Goal: Task Accomplishment & Management: Manage account settings

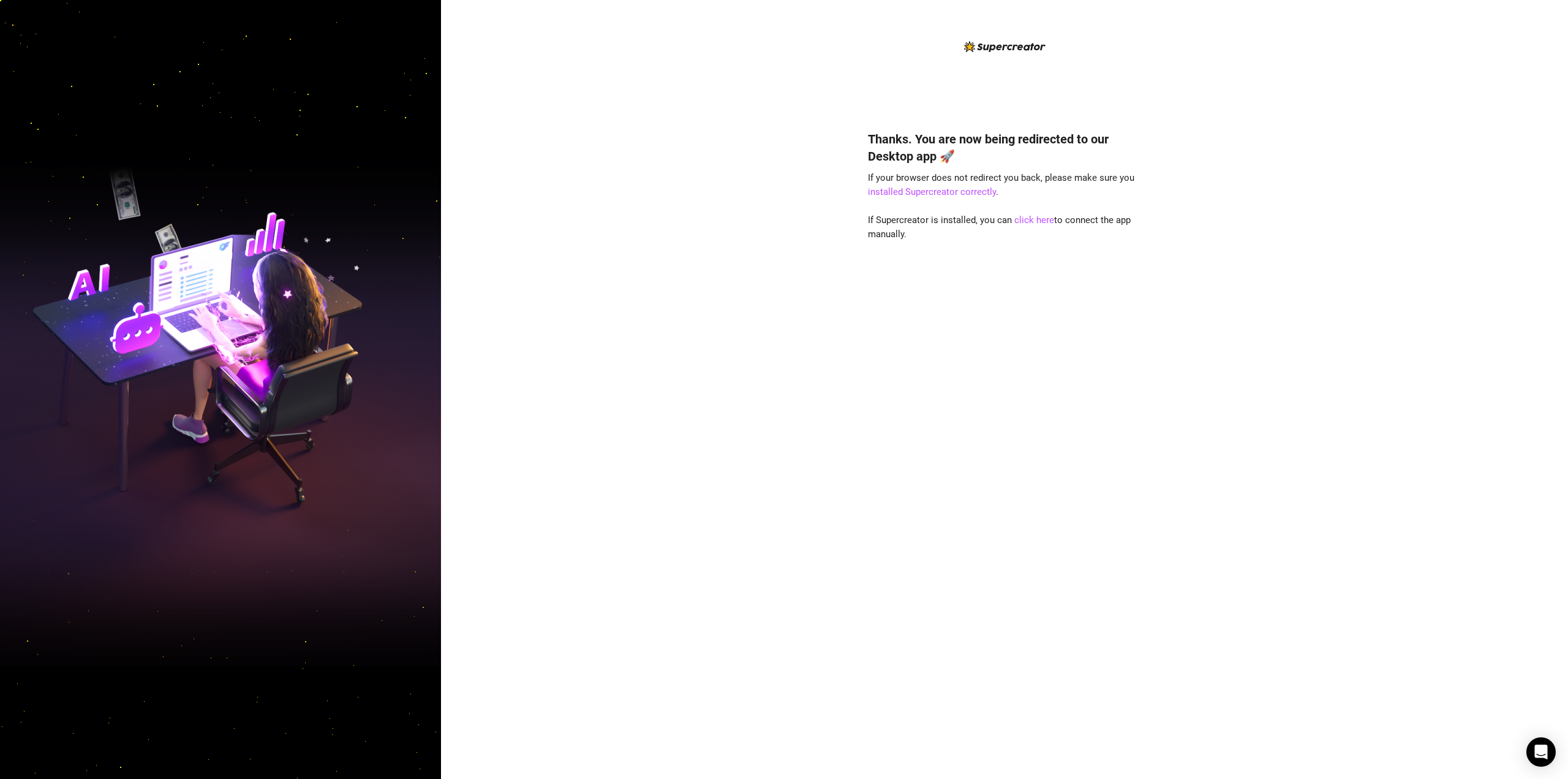
click at [782, 50] on img at bounding box center [1004, 46] width 82 height 11
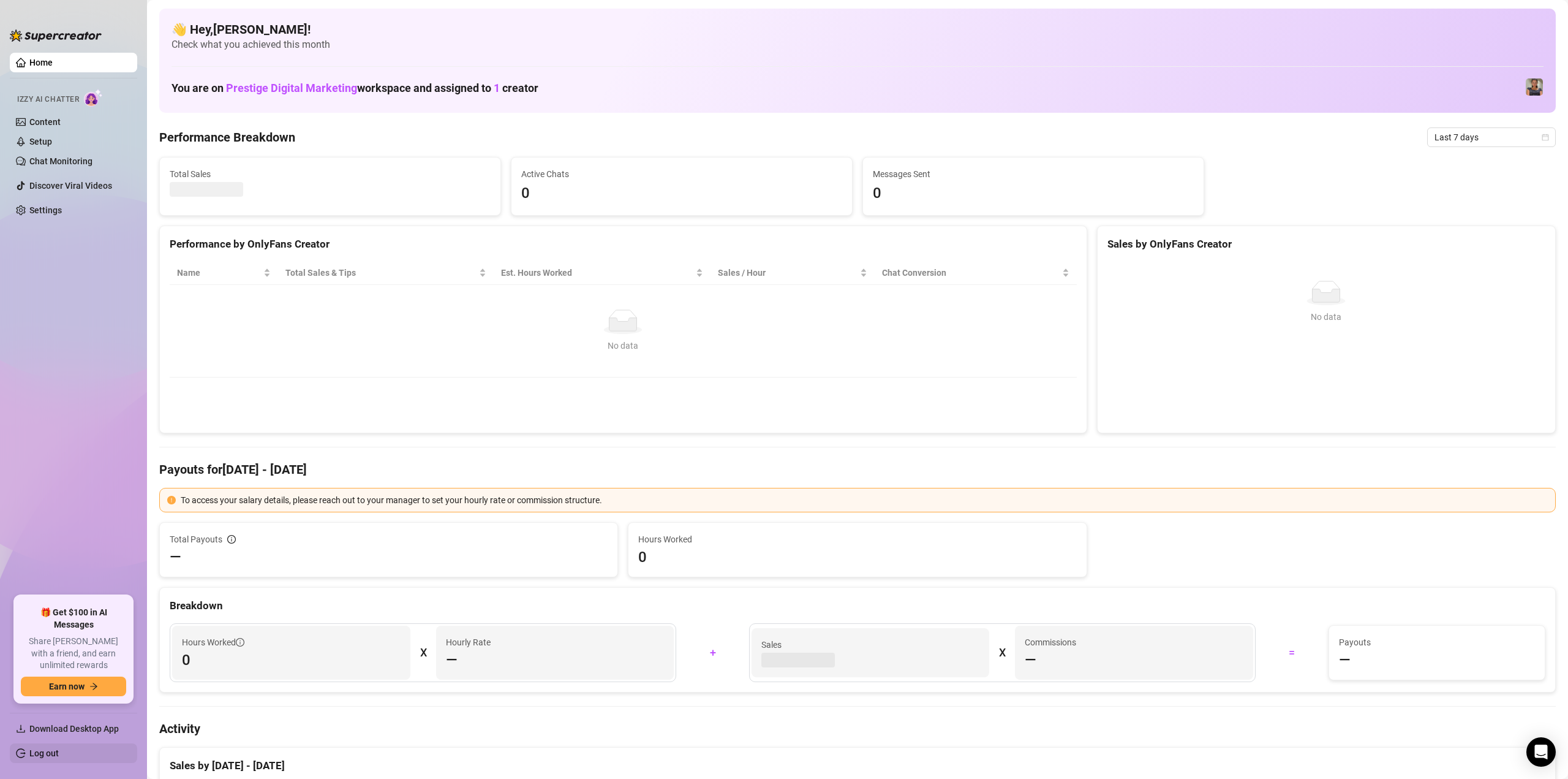
click at [52, 749] on link "Log out" at bounding box center [44, 752] width 29 height 9
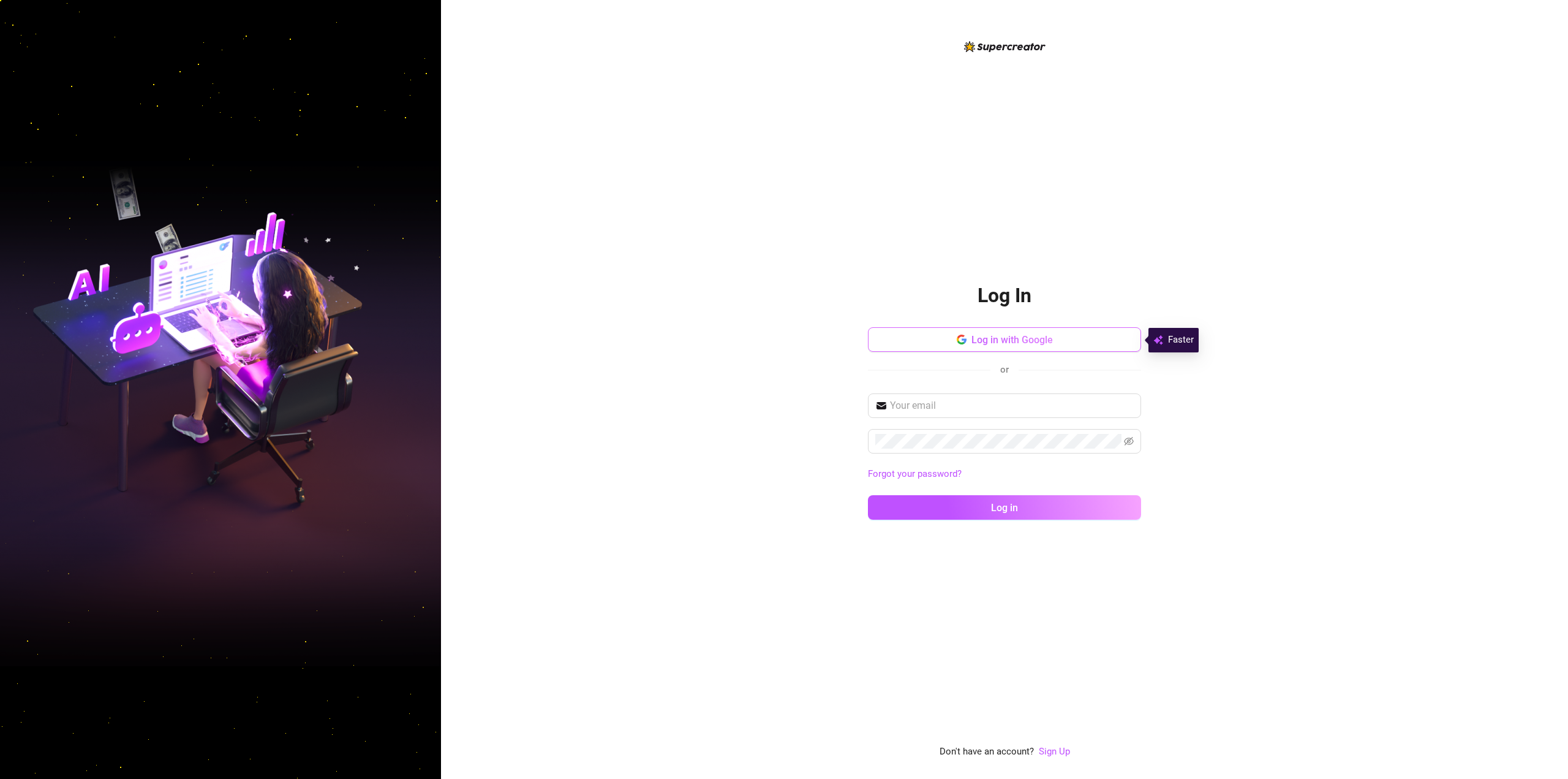
click at [959, 348] on button "Log in with Google" at bounding box center [1005, 339] width 273 height 24
